Goal: Task Accomplishment & Management: Use online tool/utility

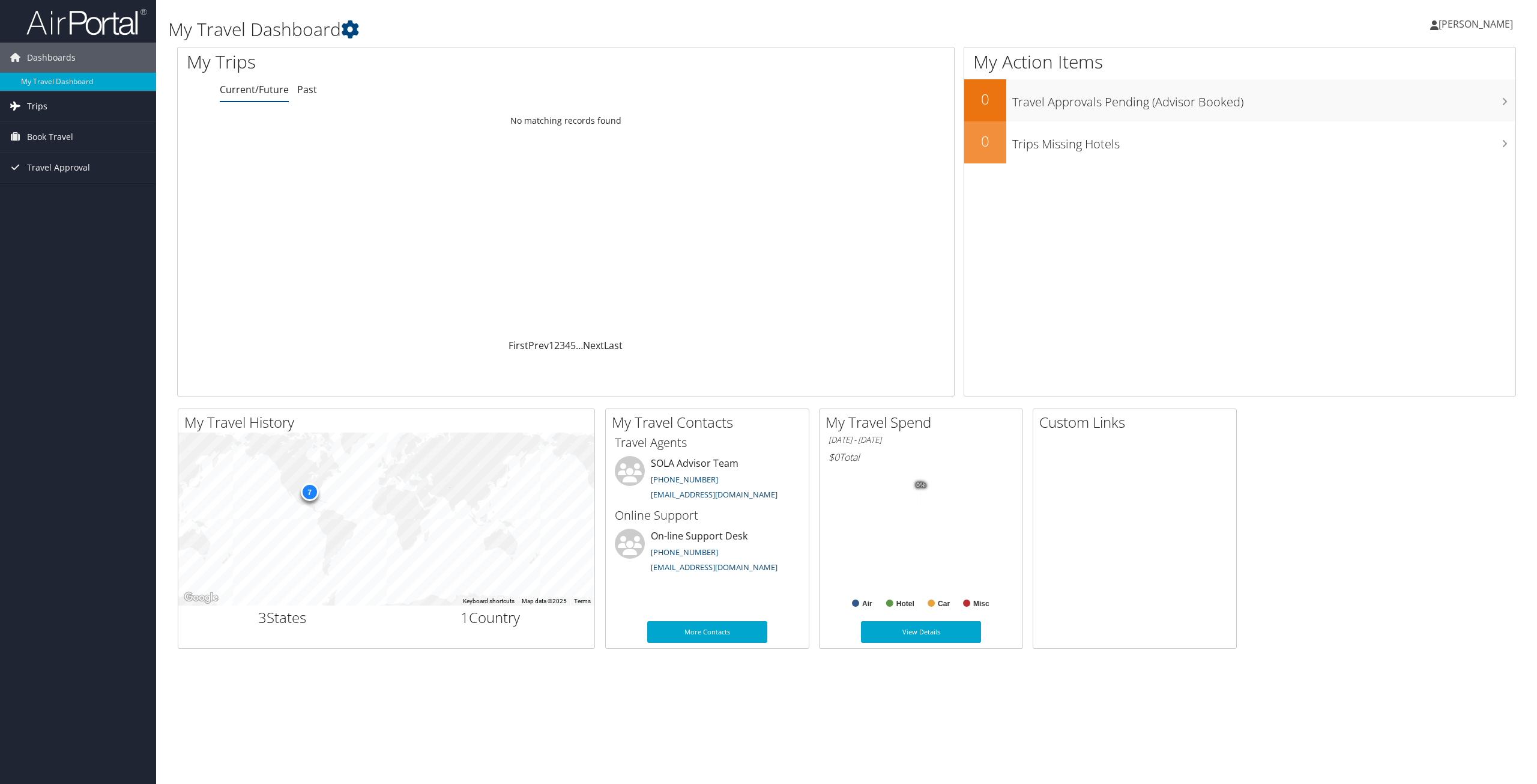
click at [41, 106] on span "Trips" at bounding box center [37, 106] width 21 height 30
click at [54, 130] on link "Current/Future Trips" at bounding box center [78, 130] width 156 height 18
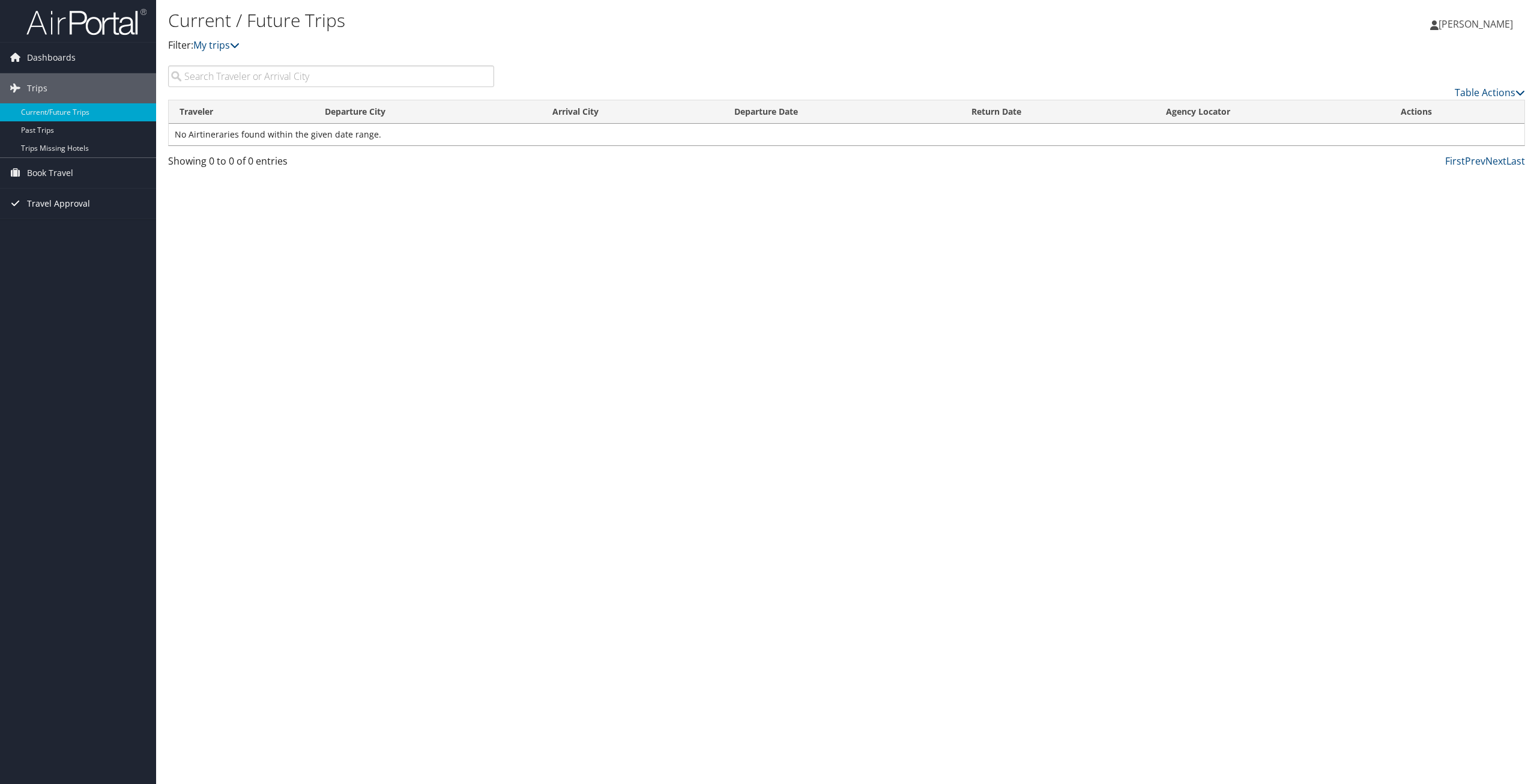
click at [56, 204] on span "Travel Approval" at bounding box center [58, 203] width 63 height 30
click at [54, 243] on link "Approved Trips" at bounding box center [78, 245] width 156 height 18
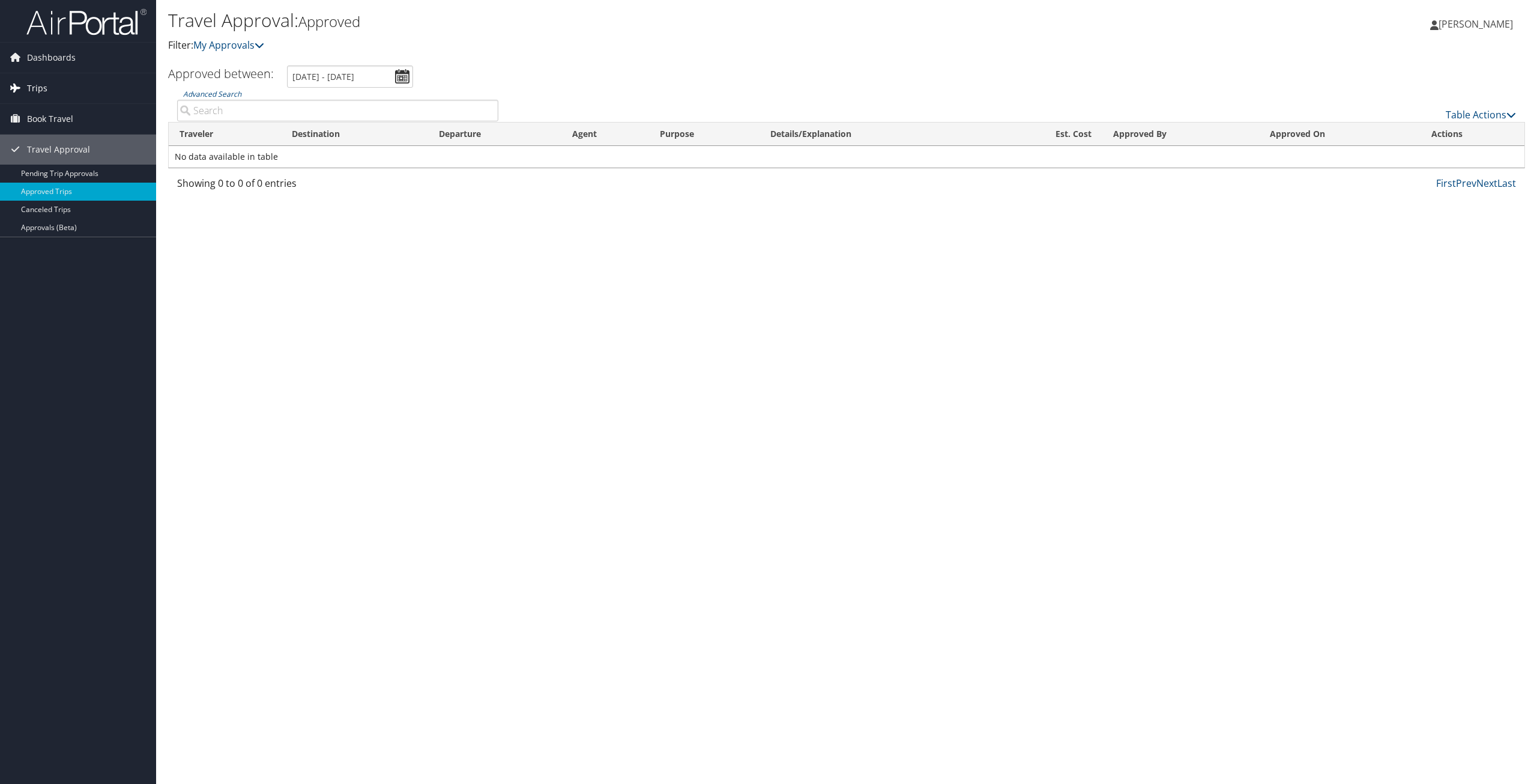
click at [46, 88] on span "Trips" at bounding box center [37, 88] width 21 height 30
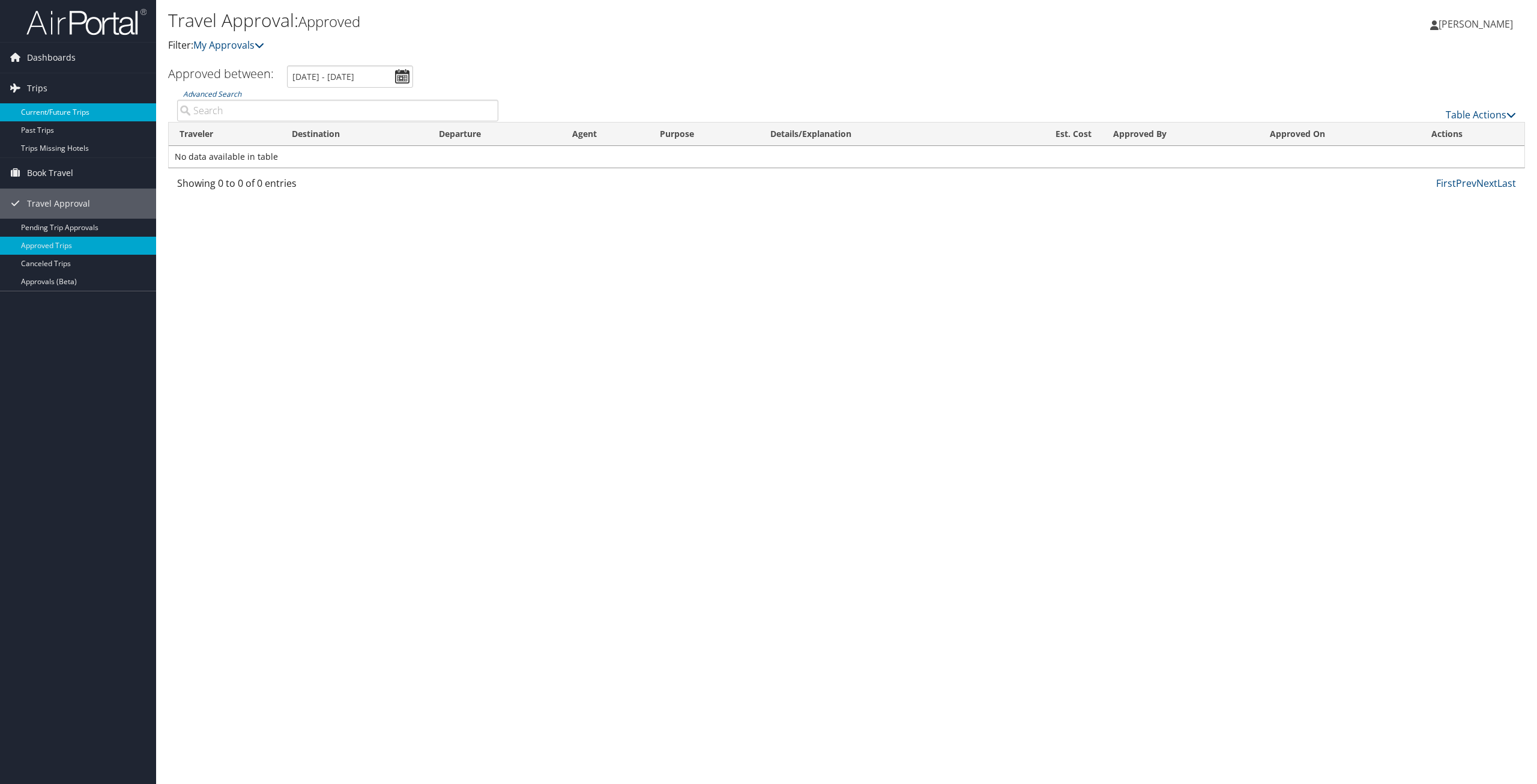
click at [54, 111] on link "Current/Future Trips" at bounding box center [78, 112] width 156 height 18
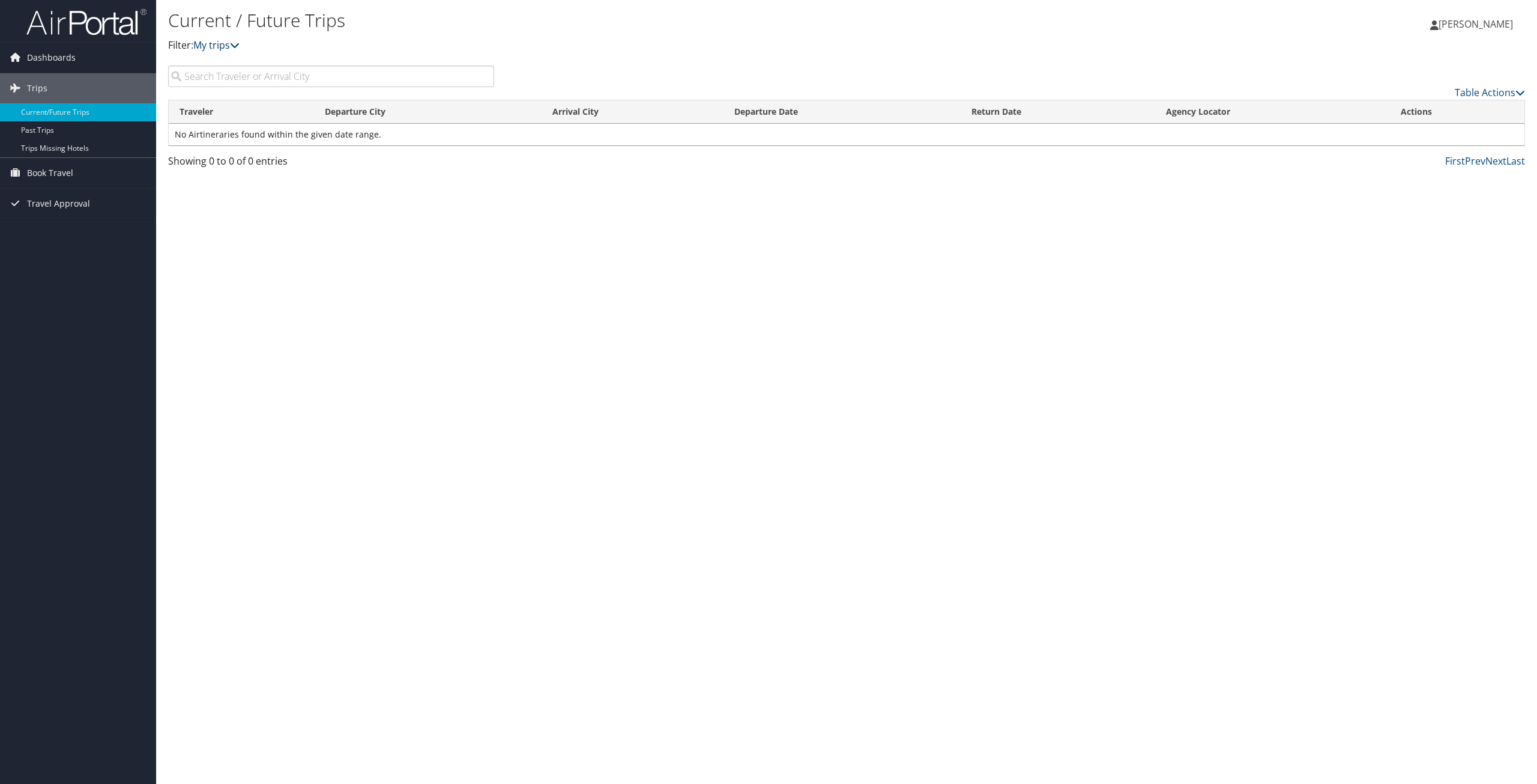
click at [239, 46] on icon at bounding box center [234, 45] width 9 height 9
click at [258, 75] on input "search" at bounding box center [332, 76] width 326 height 22
type input "orlando"
click at [42, 202] on span "Travel Approval" at bounding box center [58, 203] width 63 height 30
click at [43, 246] on link "Approved Trips" at bounding box center [78, 245] width 156 height 18
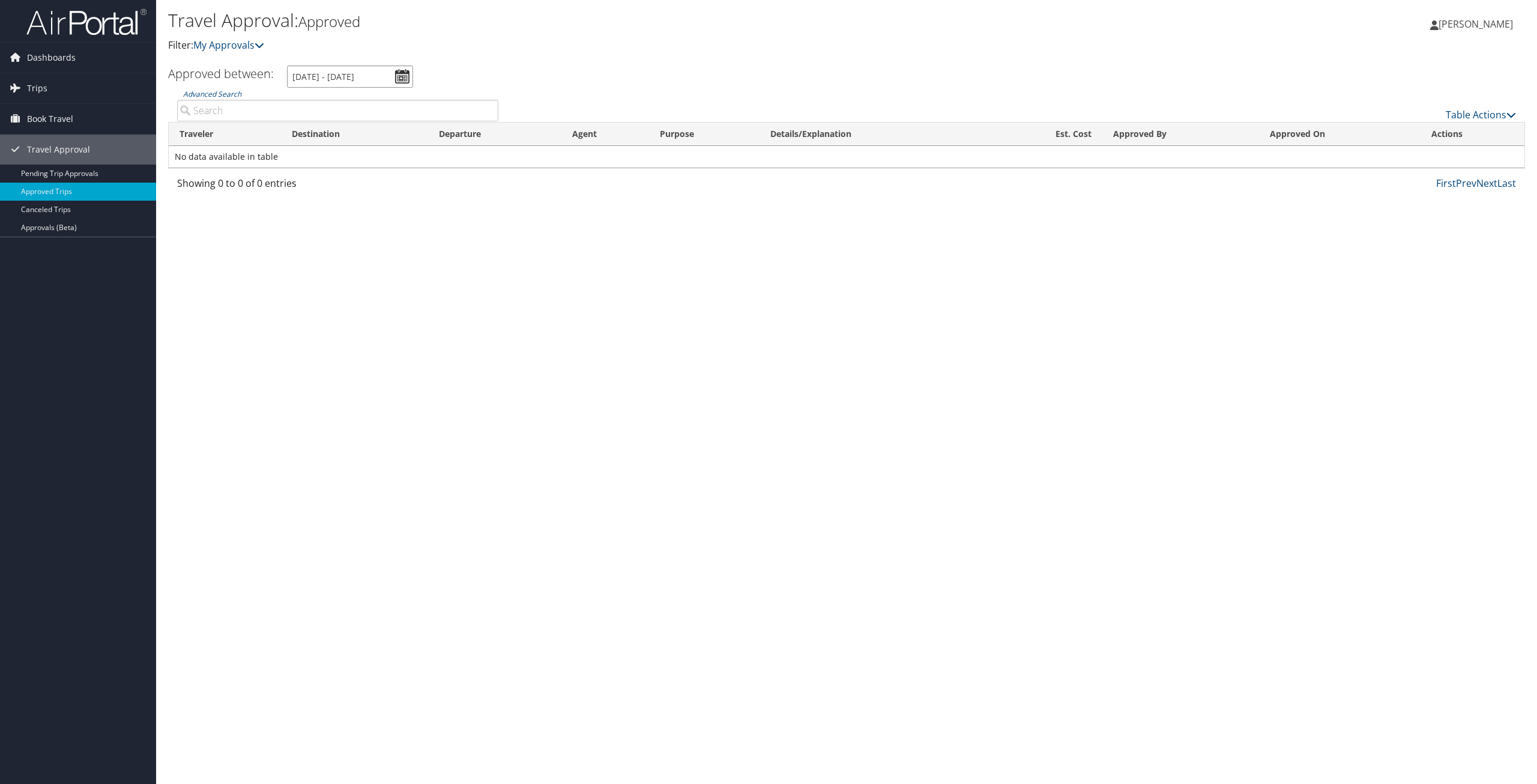
click at [402, 77] on input "8/8/2025 - 9/8/2025" at bounding box center [350, 77] width 126 height 22
click at [339, 131] on li "June 2025" at bounding box center [334, 131] width 87 height 16
click at [400, 79] on input "6/1/2025 - 6/30/2025" at bounding box center [350, 77] width 126 height 22
click at [338, 149] on li "May 2025" at bounding box center [334, 147] width 87 height 16
click at [402, 77] on input "5/1/2025 - 5/31/2025" at bounding box center [350, 77] width 126 height 22
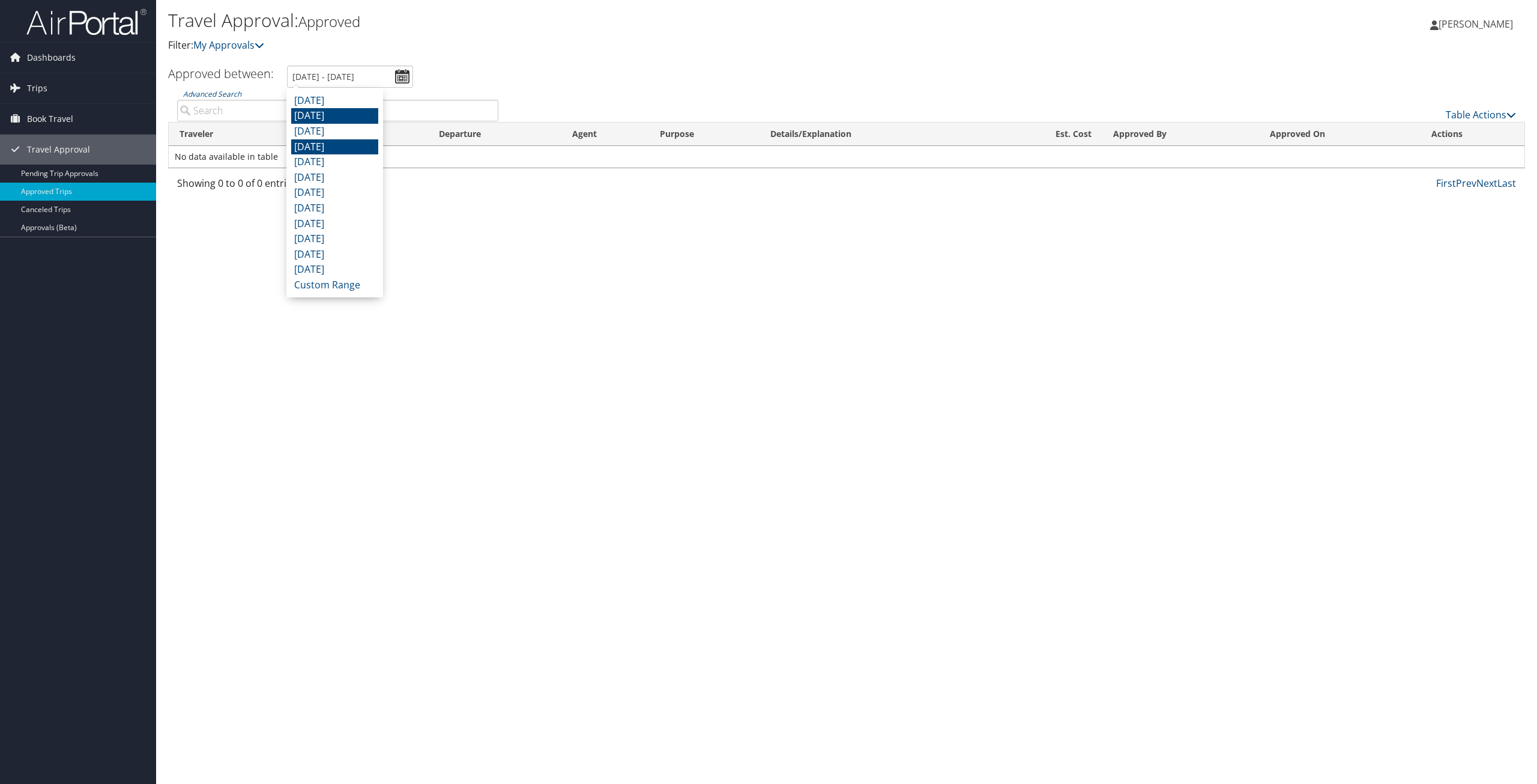
click at [346, 112] on li "July 2025" at bounding box center [334, 116] width 87 height 16
type input "7/1/2025 - 7/31/2025"
click at [39, 88] on span "Trips" at bounding box center [37, 88] width 21 height 30
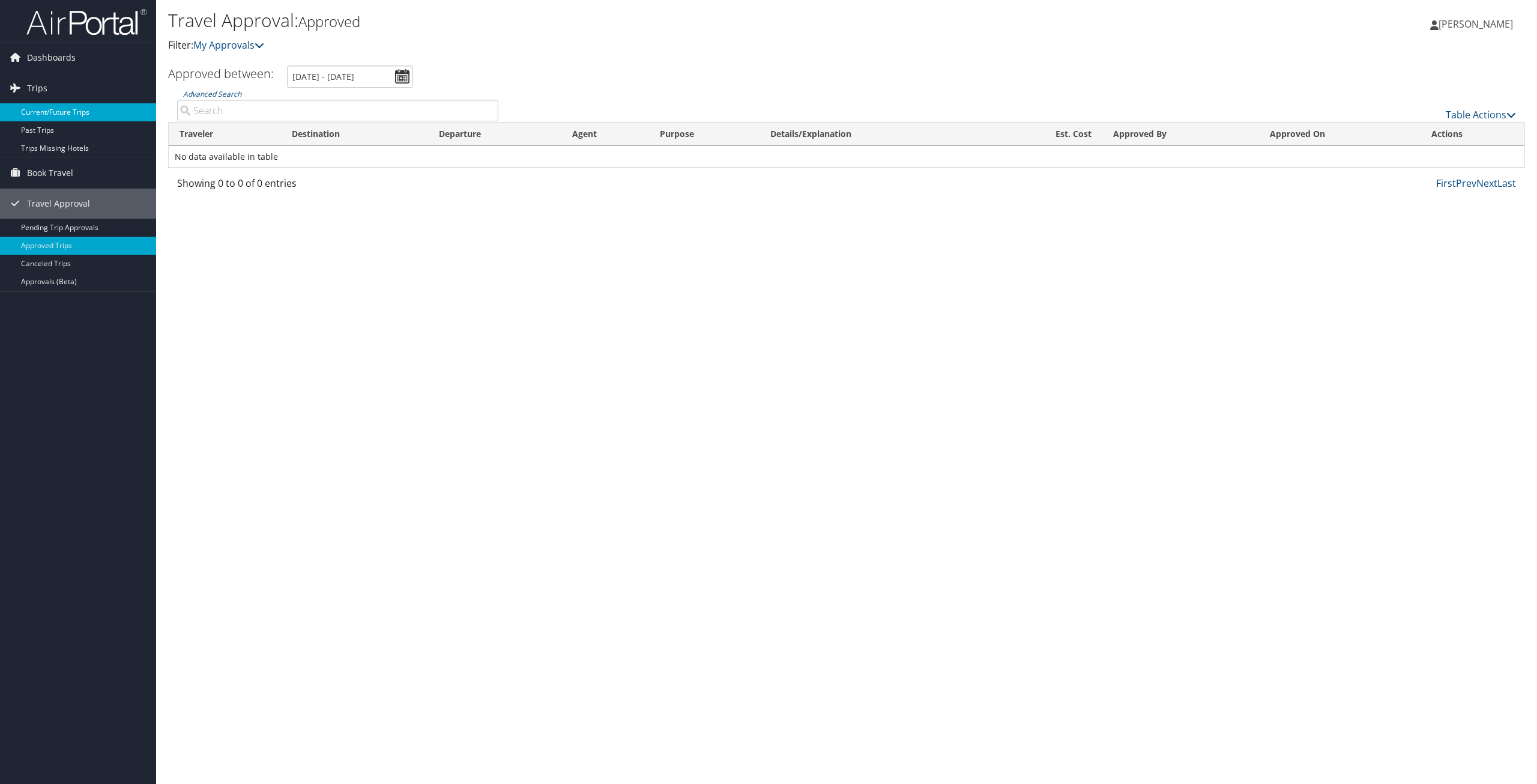
click at [41, 111] on link "Current/Future Trips" at bounding box center [78, 112] width 156 height 18
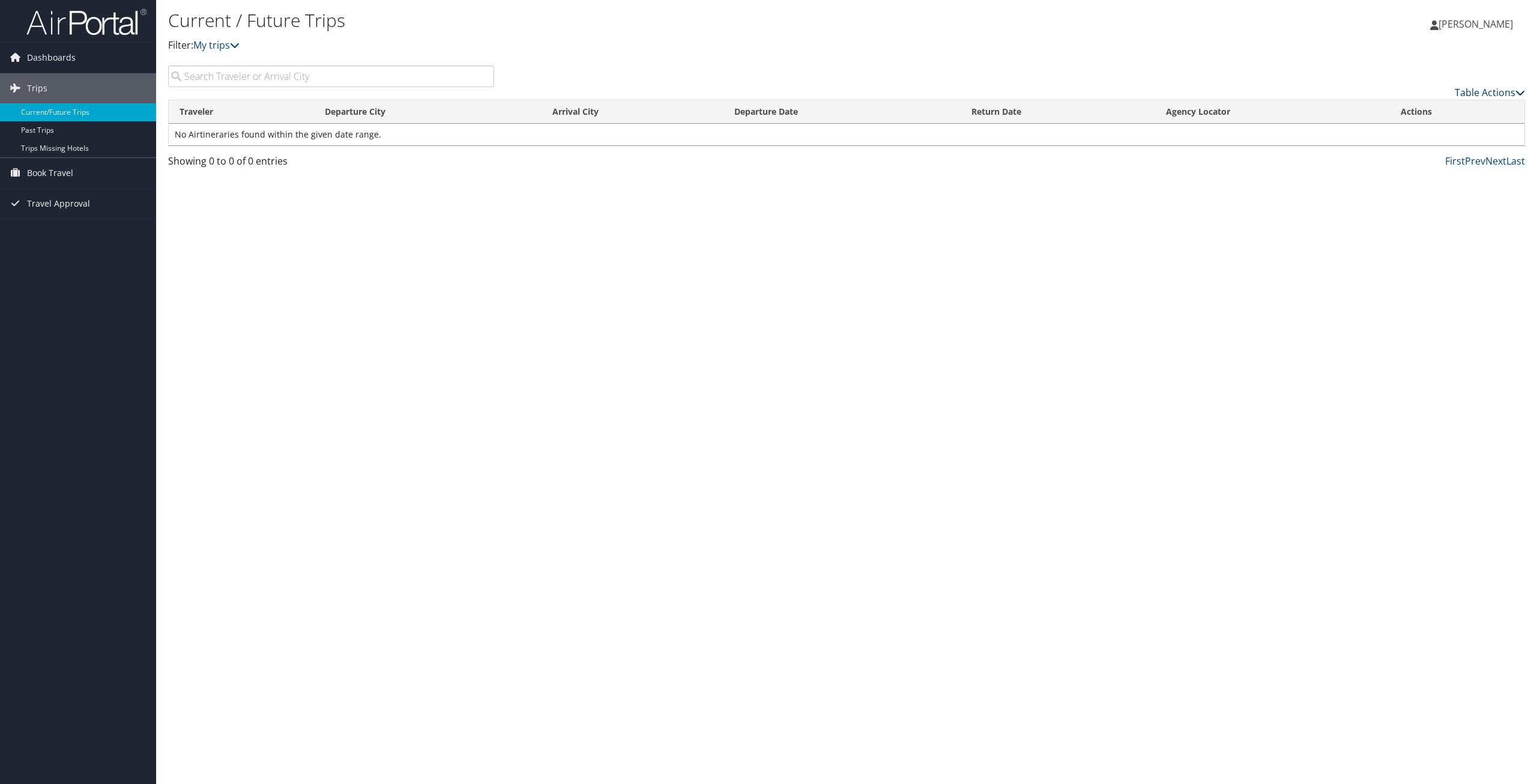
click at [1521, 92] on icon at bounding box center [1520, 92] width 9 height 9
click at [1493, 199] on div at bounding box center [768, 392] width 1537 height 784
click at [218, 78] on input "search" at bounding box center [332, 76] width 326 height 22
type input "c6ljt8"
click at [31, 58] on span "Dashboards" at bounding box center [51, 57] width 48 height 30
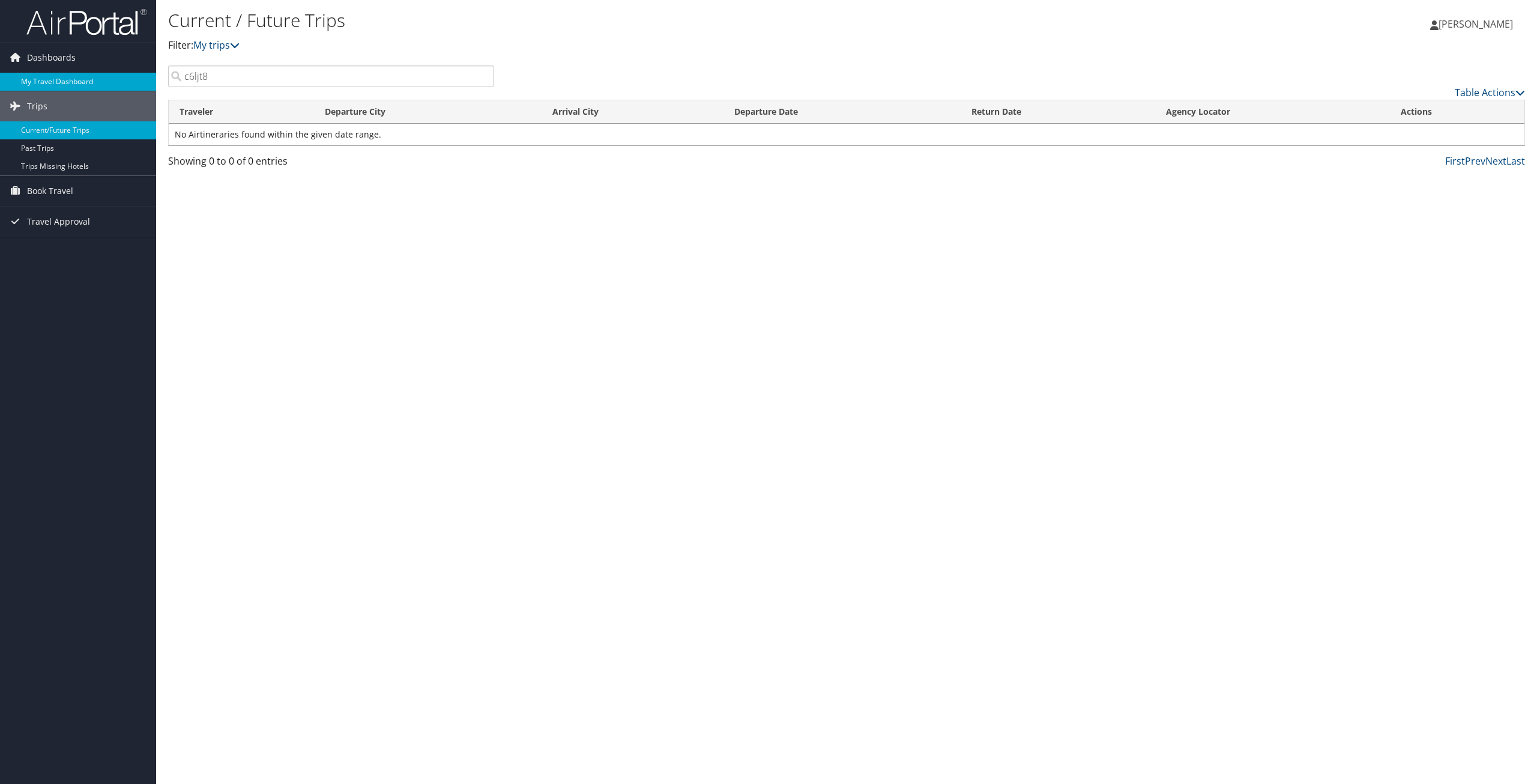
click at [41, 78] on link "My Travel Dashboard" at bounding box center [78, 81] width 156 height 18
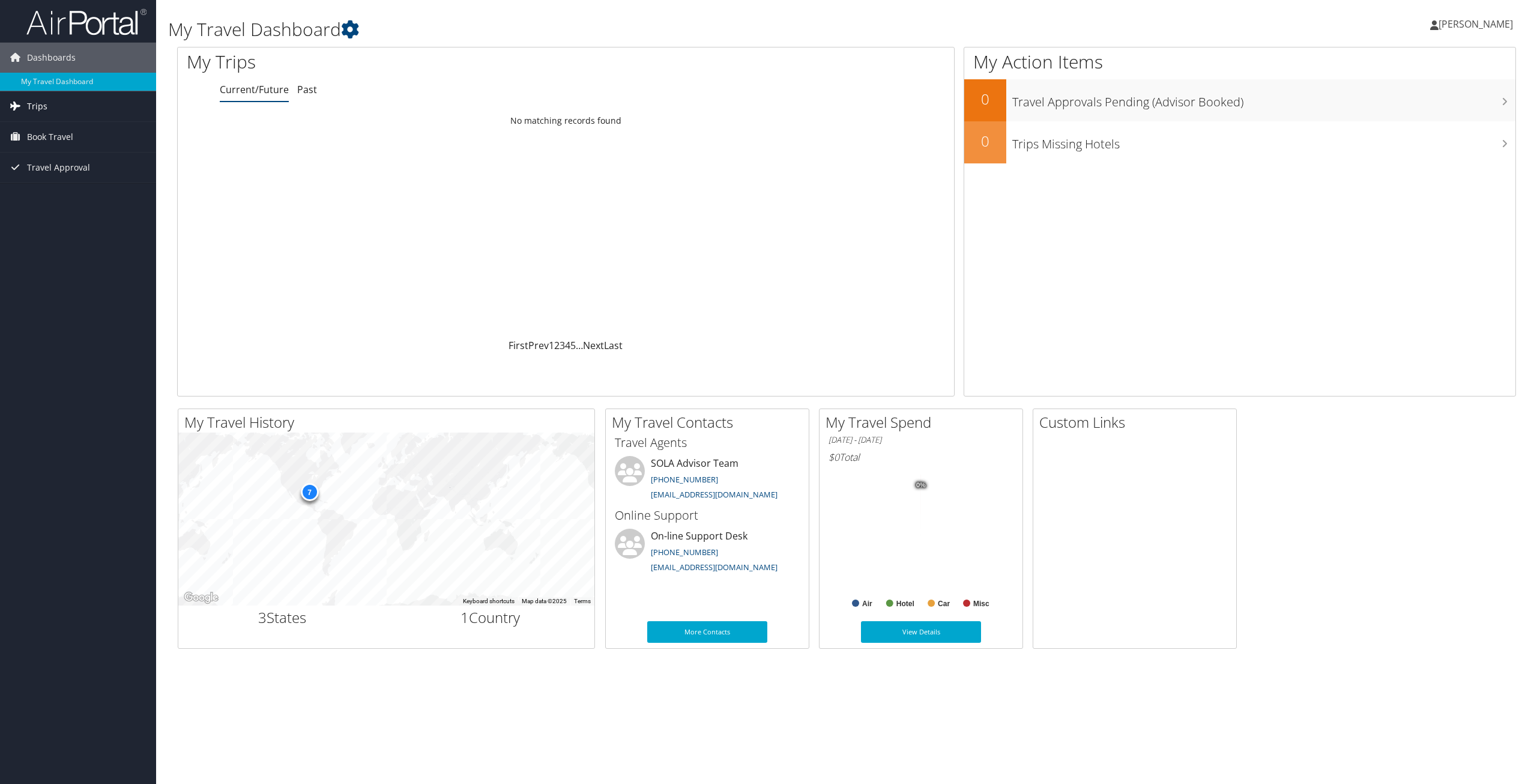
click at [36, 105] on span "Trips" at bounding box center [37, 106] width 21 height 30
click at [50, 131] on link "Current/Future Trips" at bounding box center [78, 130] width 156 height 18
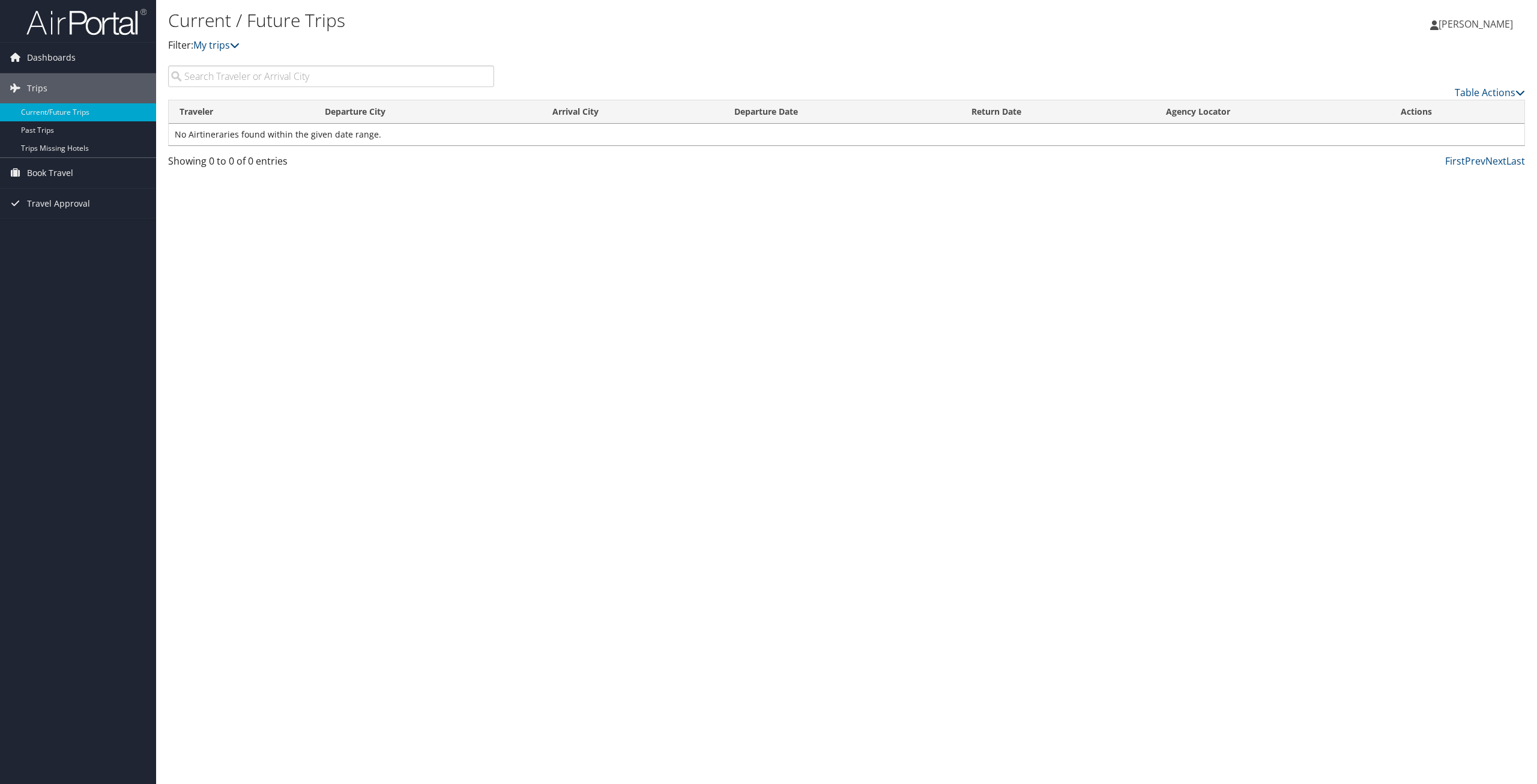
click at [1470, 25] on span "[PERSON_NAME]" at bounding box center [1476, 23] width 74 height 13
click at [255, 79] on input "search" at bounding box center [332, 76] width 326 height 22
type input "w"
type input "c6ljt8"
click at [42, 129] on link "Past Trips" at bounding box center [78, 130] width 156 height 18
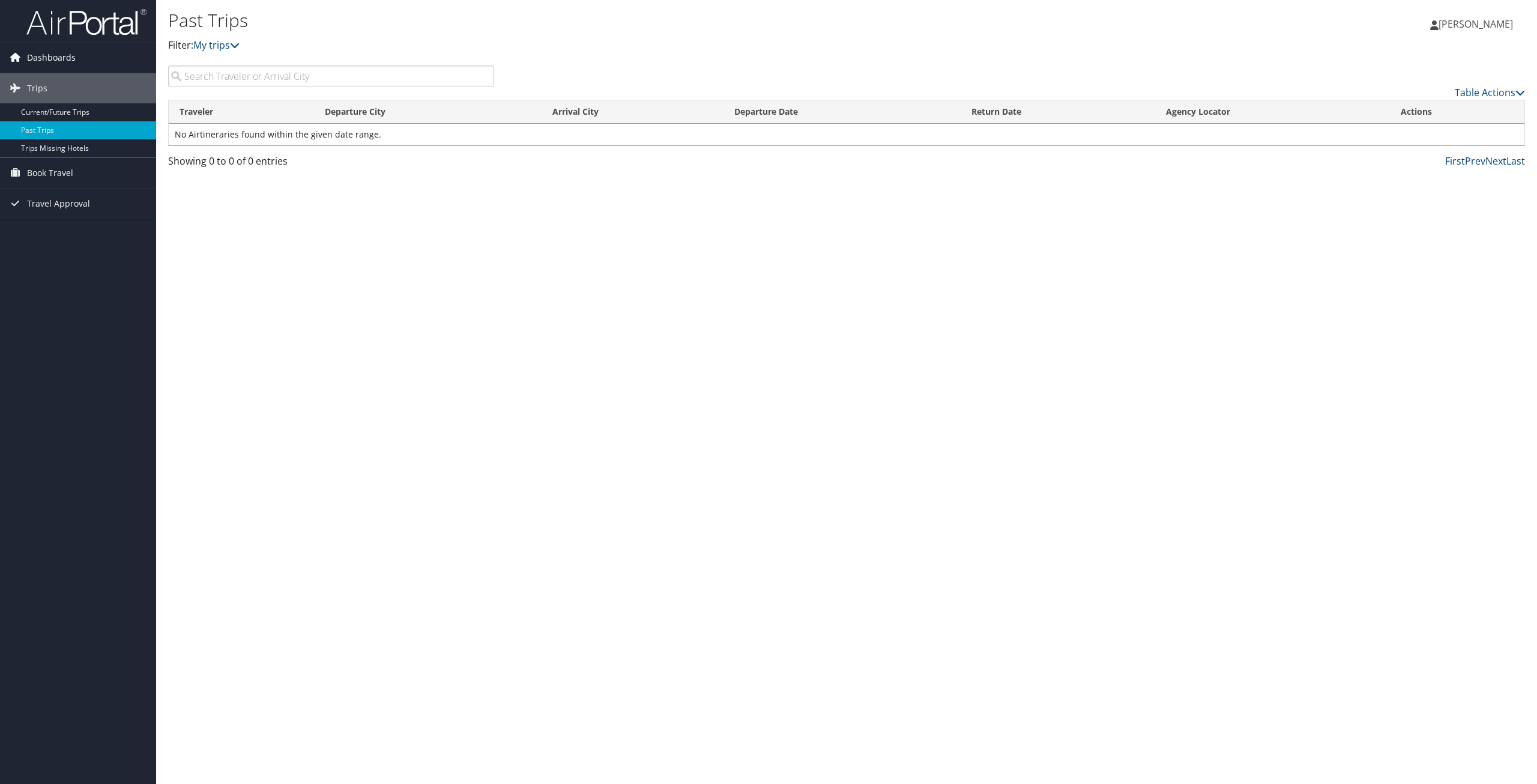
click at [42, 54] on span "Dashboards" at bounding box center [51, 57] width 48 height 30
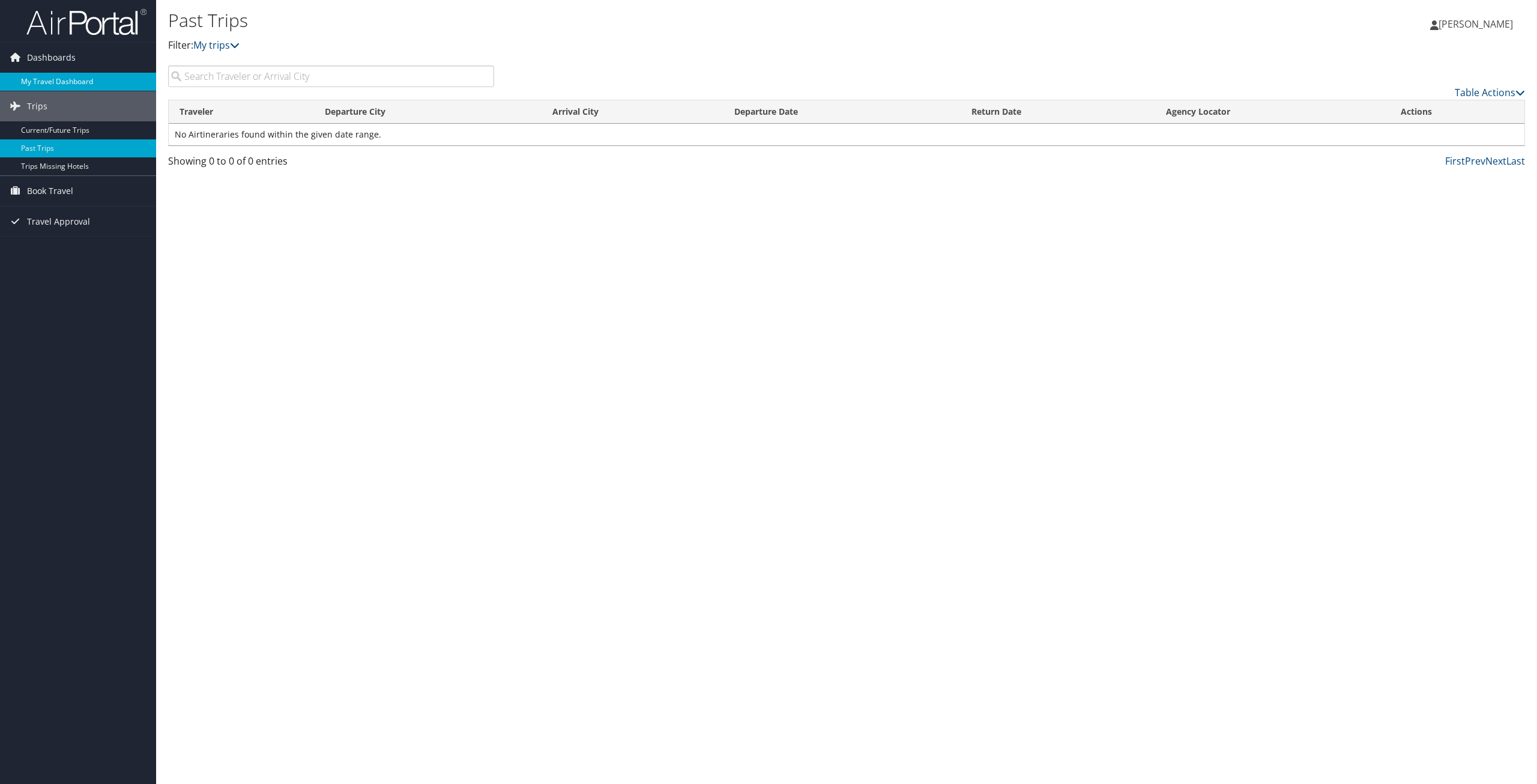
click at [49, 80] on link "My Travel Dashboard" at bounding box center [78, 81] width 156 height 18
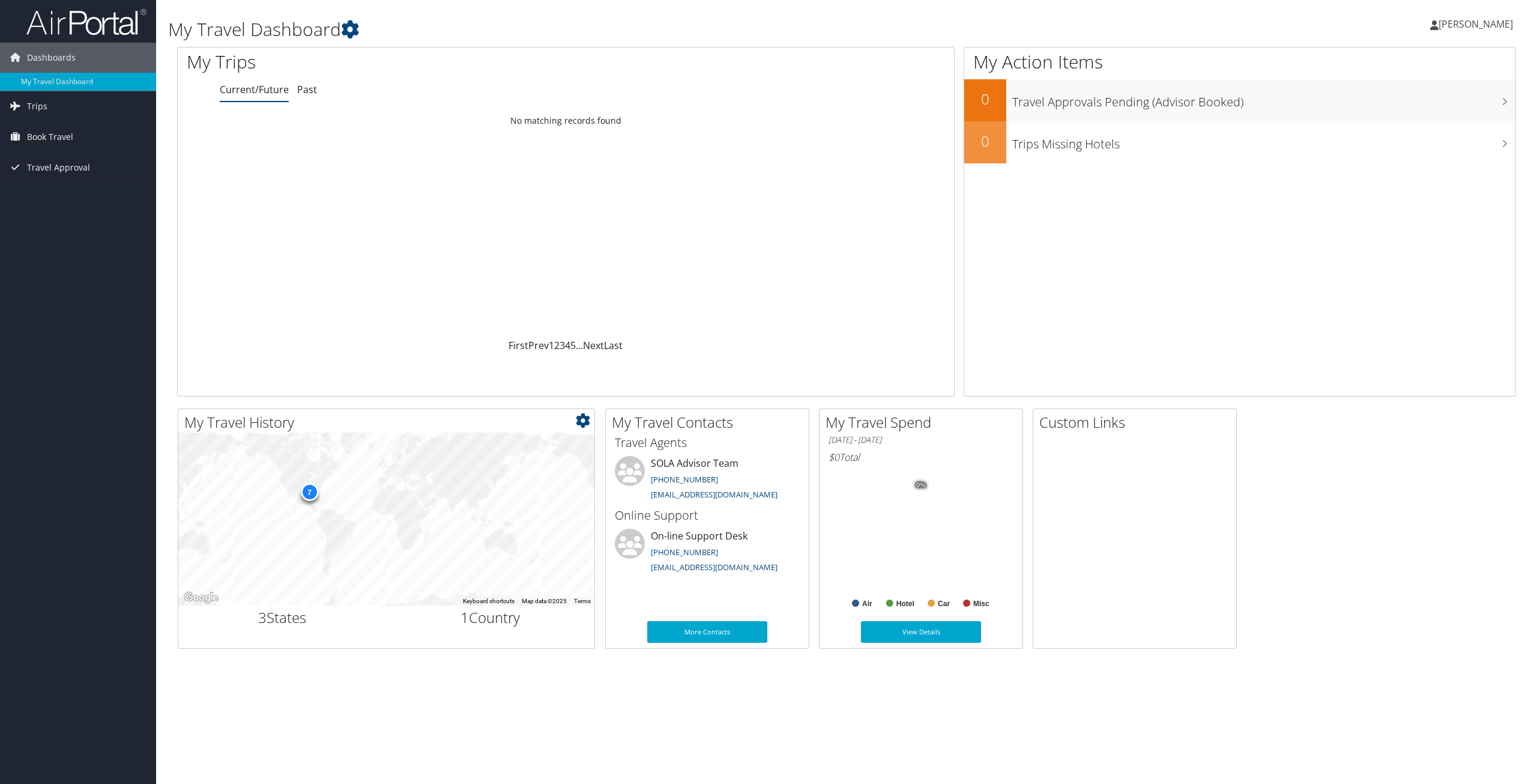
click at [310, 493] on div "7" at bounding box center [309, 491] width 18 height 18
click at [308, 490] on div "7" at bounding box center [309, 491] width 18 height 18
click at [582, 423] on icon at bounding box center [583, 420] width 15 height 15
click at [384, 447] on div "7" at bounding box center [387, 519] width 416 height 173
click at [311, 91] on link "Past" at bounding box center [307, 89] width 20 height 13
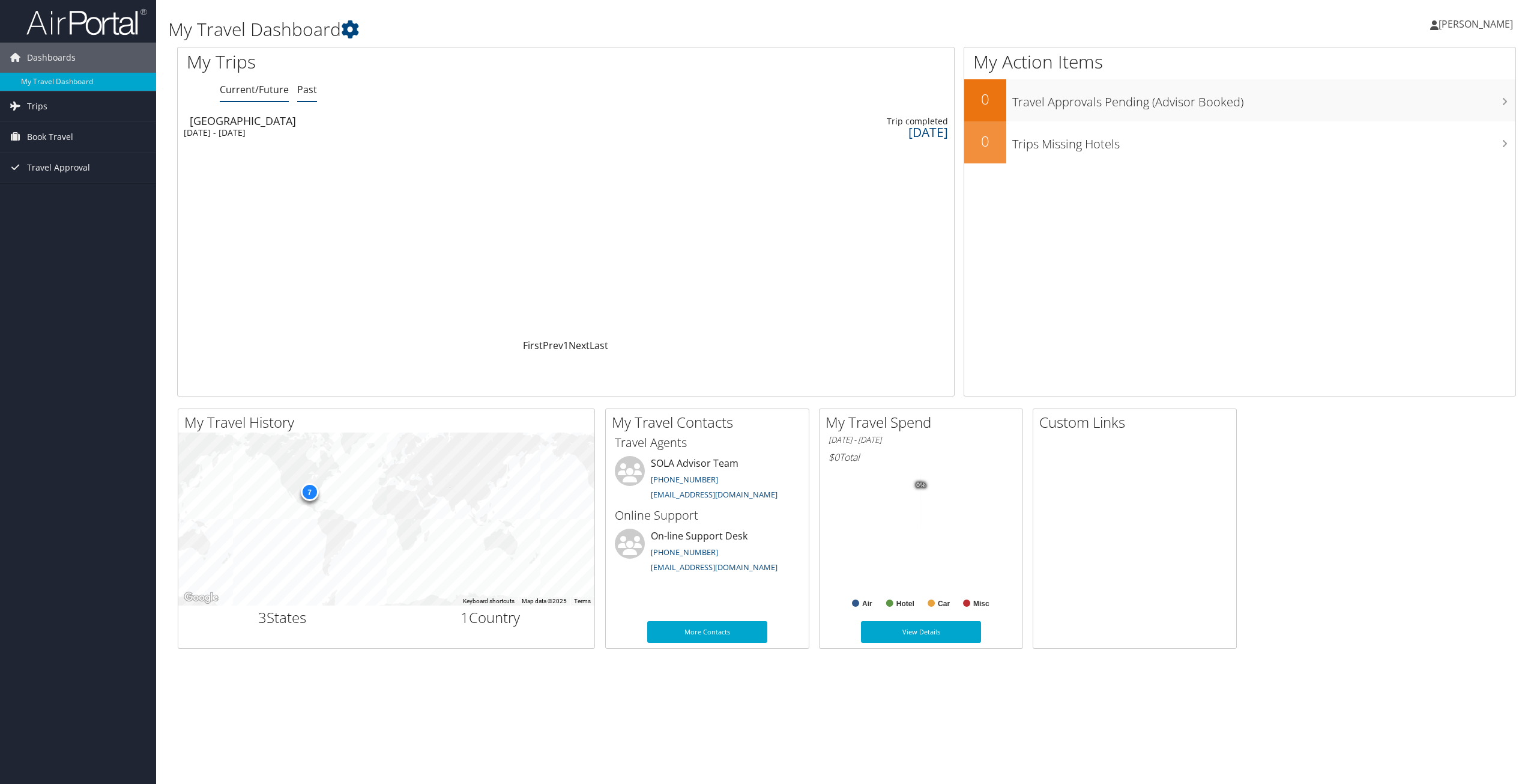
click at [251, 85] on link "Current/Future" at bounding box center [255, 89] width 69 height 13
click at [42, 136] on span "Book Travel" at bounding box center [50, 136] width 47 height 30
click at [47, 176] on link "Book/Manage Online Trips" at bounding box center [78, 179] width 156 height 18
